Goal: Information Seeking & Learning: Understand process/instructions

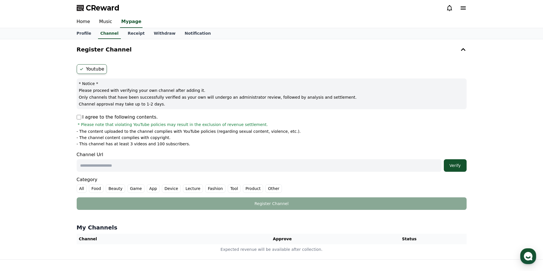
click at [447, 9] on icon at bounding box center [449, 8] width 5 height 6
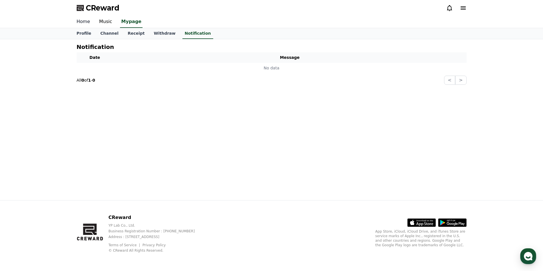
click at [84, 21] on link "Home" at bounding box center [83, 22] width 23 height 12
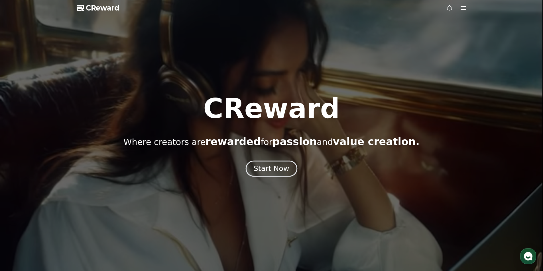
click at [265, 168] on div "Start Now" at bounding box center [271, 169] width 35 height 10
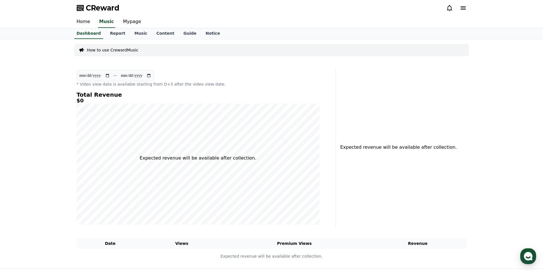
click at [452, 10] on icon at bounding box center [449, 8] width 7 height 7
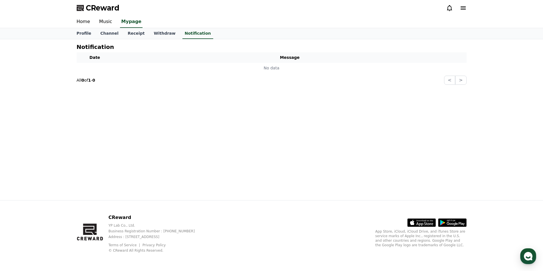
click at [448, 10] on icon at bounding box center [449, 8] width 5 height 6
click at [75, 19] on link "Home" at bounding box center [83, 22] width 23 height 12
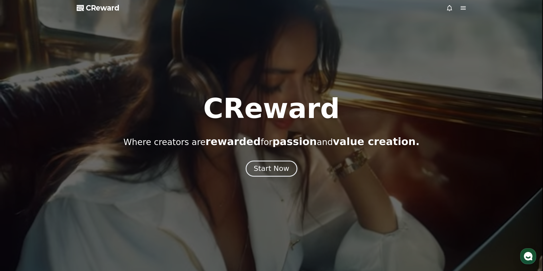
click at [277, 176] on button "Start Now" at bounding box center [272, 169] width 52 height 16
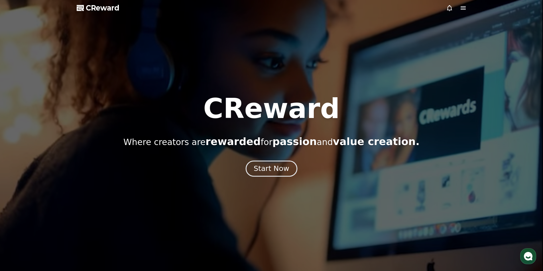
click at [278, 170] on div "Start Now" at bounding box center [271, 169] width 35 height 10
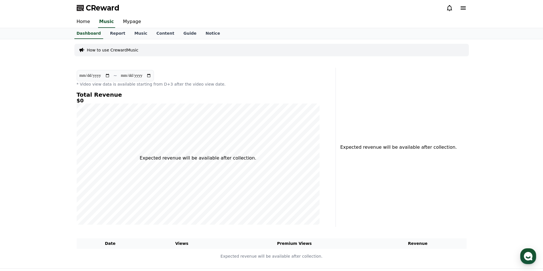
click at [450, 9] on icon at bounding box center [449, 8] width 7 height 7
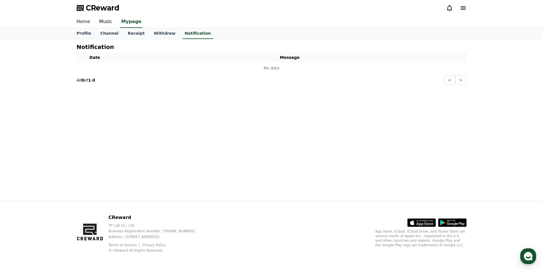
click at [83, 24] on link "Home" at bounding box center [83, 22] width 23 height 12
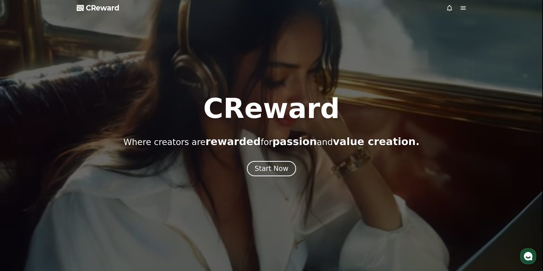
click at [448, 8] on icon at bounding box center [449, 8] width 7 height 7
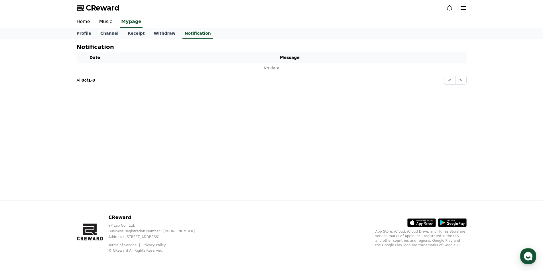
click at [448, 8] on icon at bounding box center [449, 8] width 7 height 7
click at [128, 35] on link "Receipt" at bounding box center [136, 33] width 26 height 11
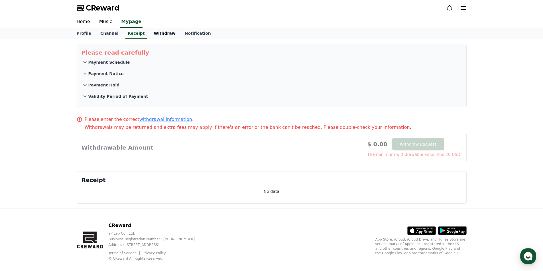
click at [156, 37] on link "Withdraw" at bounding box center [164, 33] width 31 height 11
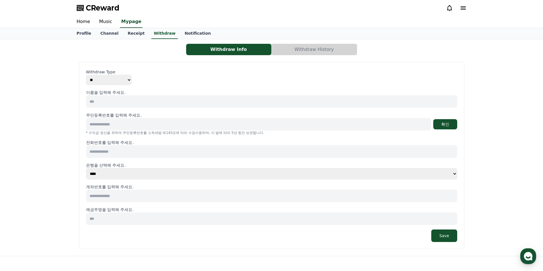
click at [462, 8] on icon at bounding box center [462, 7] width 5 height 3
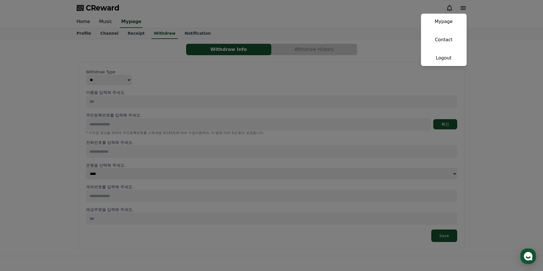
click at [384, 13] on button "close" at bounding box center [271, 135] width 543 height 271
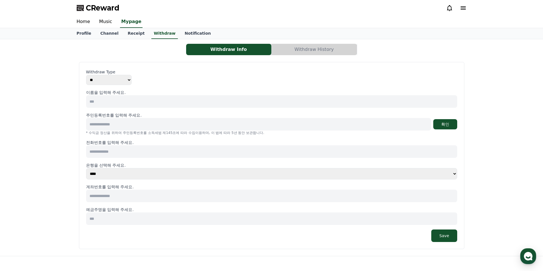
click at [183, 26] on div "Home Music Mypage" at bounding box center [271, 22] width 399 height 12
click at [188, 33] on link "Notification" at bounding box center [197, 33] width 35 height 11
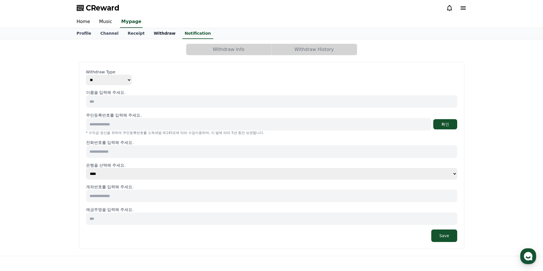
click at [151, 34] on link "Withdraw" at bounding box center [164, 33] width 31 height 11
click at [188, 34] on link "Notification" at bounding box center [197, 33] width 35 height 11
click at [130, 32] on link "Receipt" at bounding box center [136, 33] width 26 height 11
click at [188, 33] on link "Notification" at bounding box center [197, 33] width 35 height 11
click at [188, 33] on link "Notification" at bounding box center [197, 33] width 31 height 11
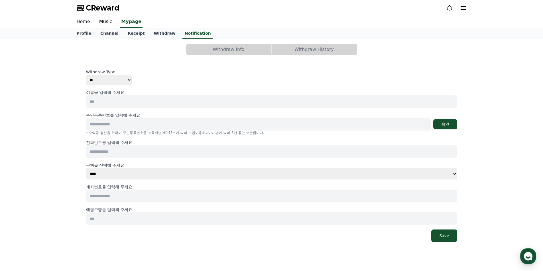
click at [83, 22] on link "Home" at bounding box center [83, 22] width 23 height 12
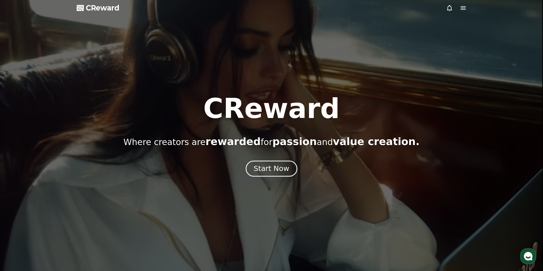
click at [270, 170] on div "Start Now" at bounding box center [271, 169] width 35 height 10
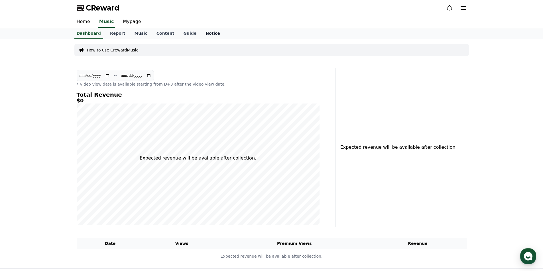
click at [206, 33] on link "Notice" at bounding box center [213, 33] width 24 height 11
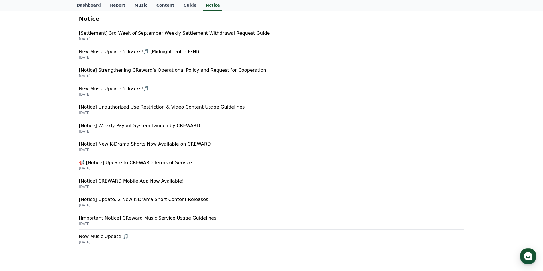
scroll to position [85, 0]
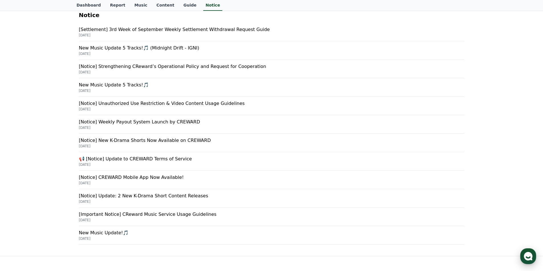
click at [530, 258] on icon "button" at bounding box center [528, 257] width 10 height 10
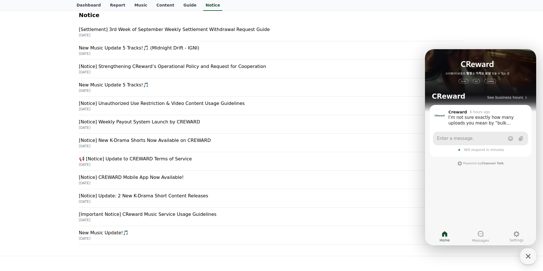
click at [466, 139] on span "Enter a message." at bounding box center [455, 139] width 37 height 6
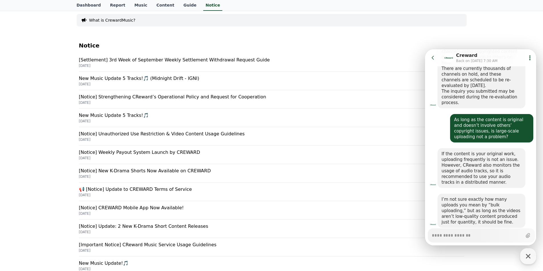
scroll to position [0, 0]
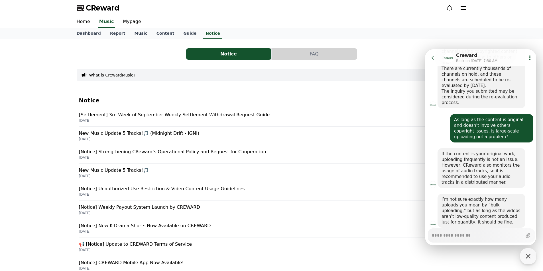
type textarea "*"
click at [205, 118] on p "[Settlement] 3rd Week of September Weekly Settlement Withdrawal Request Guide" at bounding box center [271, 115] width 385 height 7
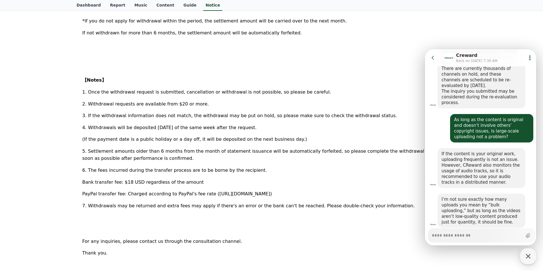
scroll to position [228, 0]
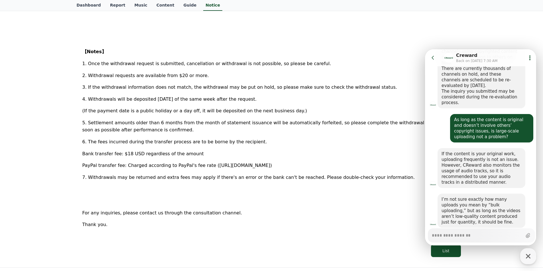
click at [433, 56] on icon at bounding box center [433, 58] width 6 height 6
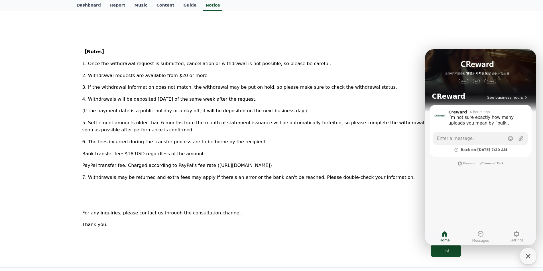
click at [407, 61] on p "1. Once the withdrawal request is submitted, cancellation or withdrawal is not …" at bounding box center [271, 63] width 378 height 7
click at [524, 258] on icon "button" at bounding box center [528, 257] width 10 height 10
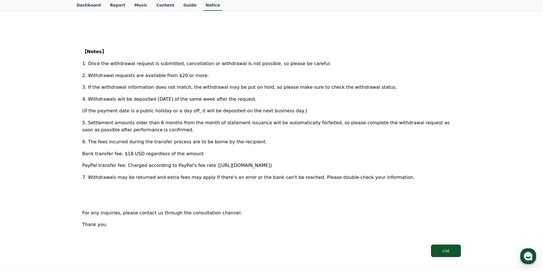
click at [334, 112] on p "(If the payment date is a public holiday or a day off, it will be deposited on …" at bounding box center [271, 110] width 378 height 7
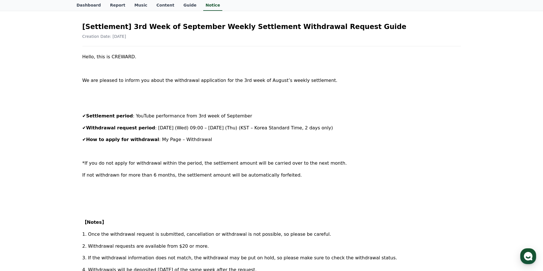
scroll to position [0, 0]
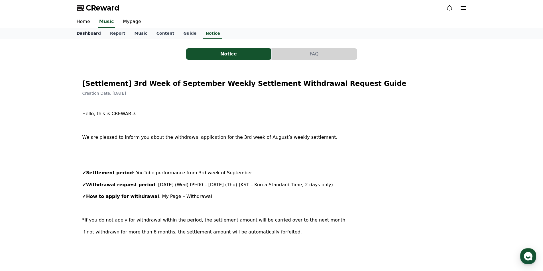
click at [79, 35] on link "Dashboard" at bounding box center [88, 33] width 33 height 11
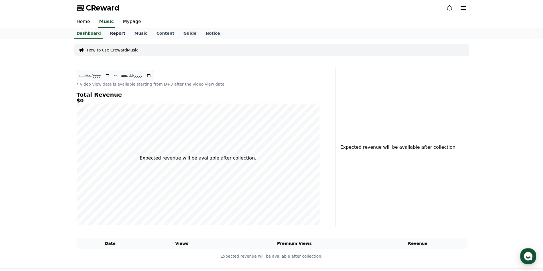
click at [105, 34] on link "Report" at bounding box center [117, 33] width 25 height 11
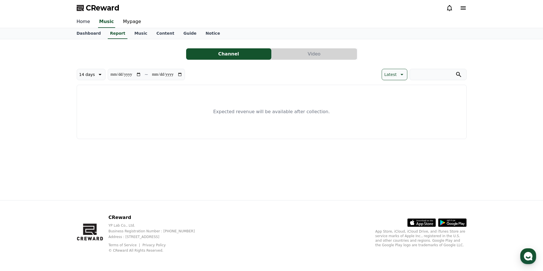
click at [82, 21] on link "Home" at bounding box center [83, 22] width 23 height 12
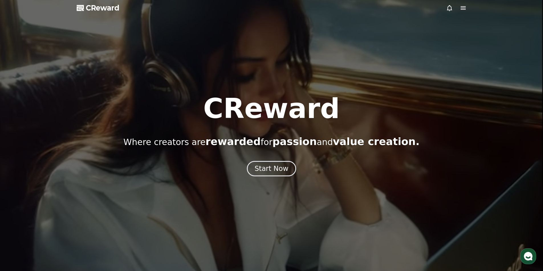
click at [133, 47] on div at bounding box center [271, 135] width 543 height 271
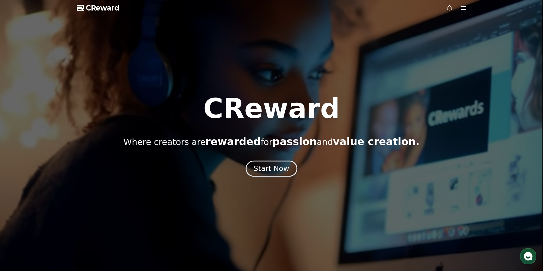
click at [270, 171] on div "Start Now" at bounding box center [271, 169] width 35 height 10
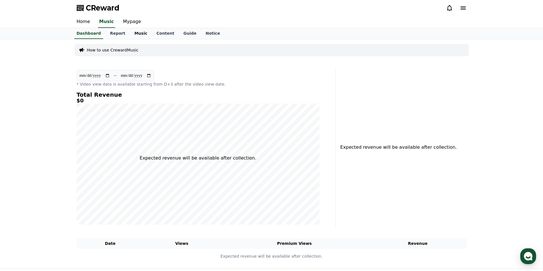
click at [136, 32] on link "Music" at bounding box center [141, 33] width 22 height 11
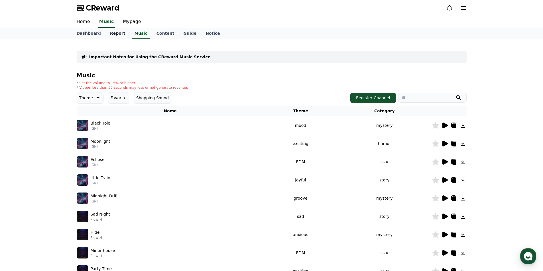
click at [120, 34] on link "Report" at bounding box center [117, 33] width 25 height 11
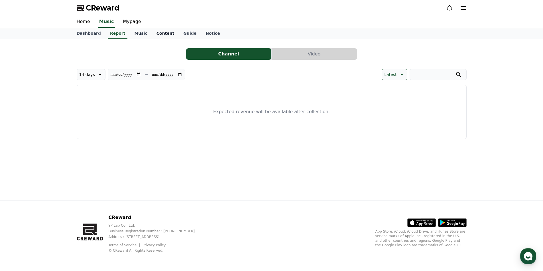
click at [158, 35] on link "Content" at bounding box center [165, 33] width 27 height 11
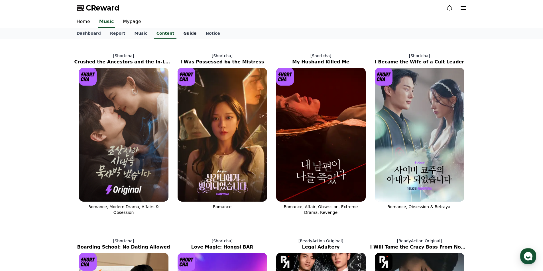
click at [183, 34] on link "Guide" at bounding box center [190, 33] width 22 height 11
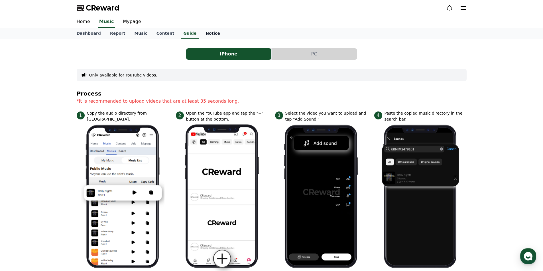
click at [201, 36] on link "Notice" at bounding box center [213, 33] width 24 height 11
